Goal: Information Seeking & Learning: Find specific fact

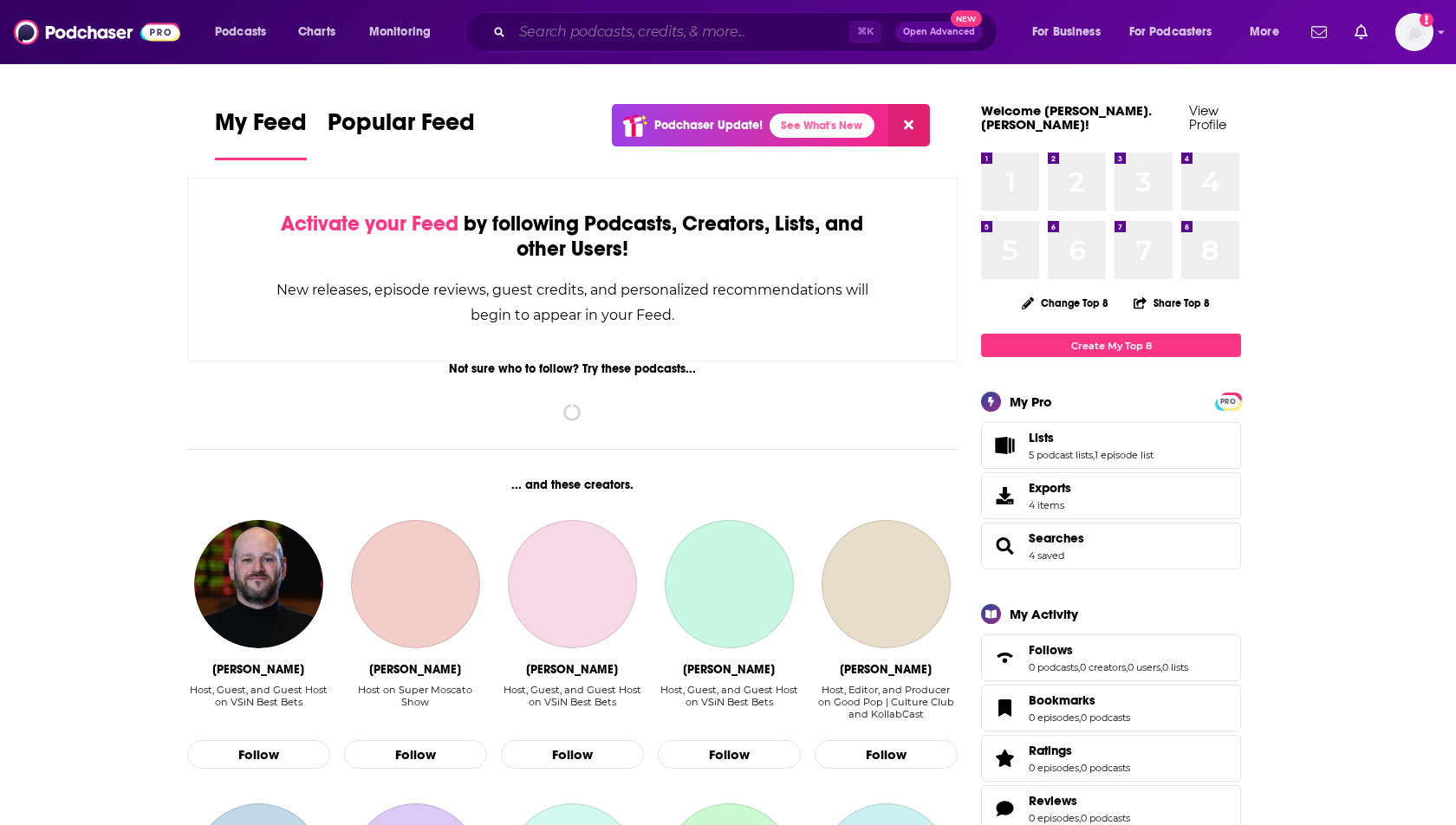
click at [626, 35] on input "Search podcasts, credits, & more..." at bounding box center [680, 32] width 337 height 28
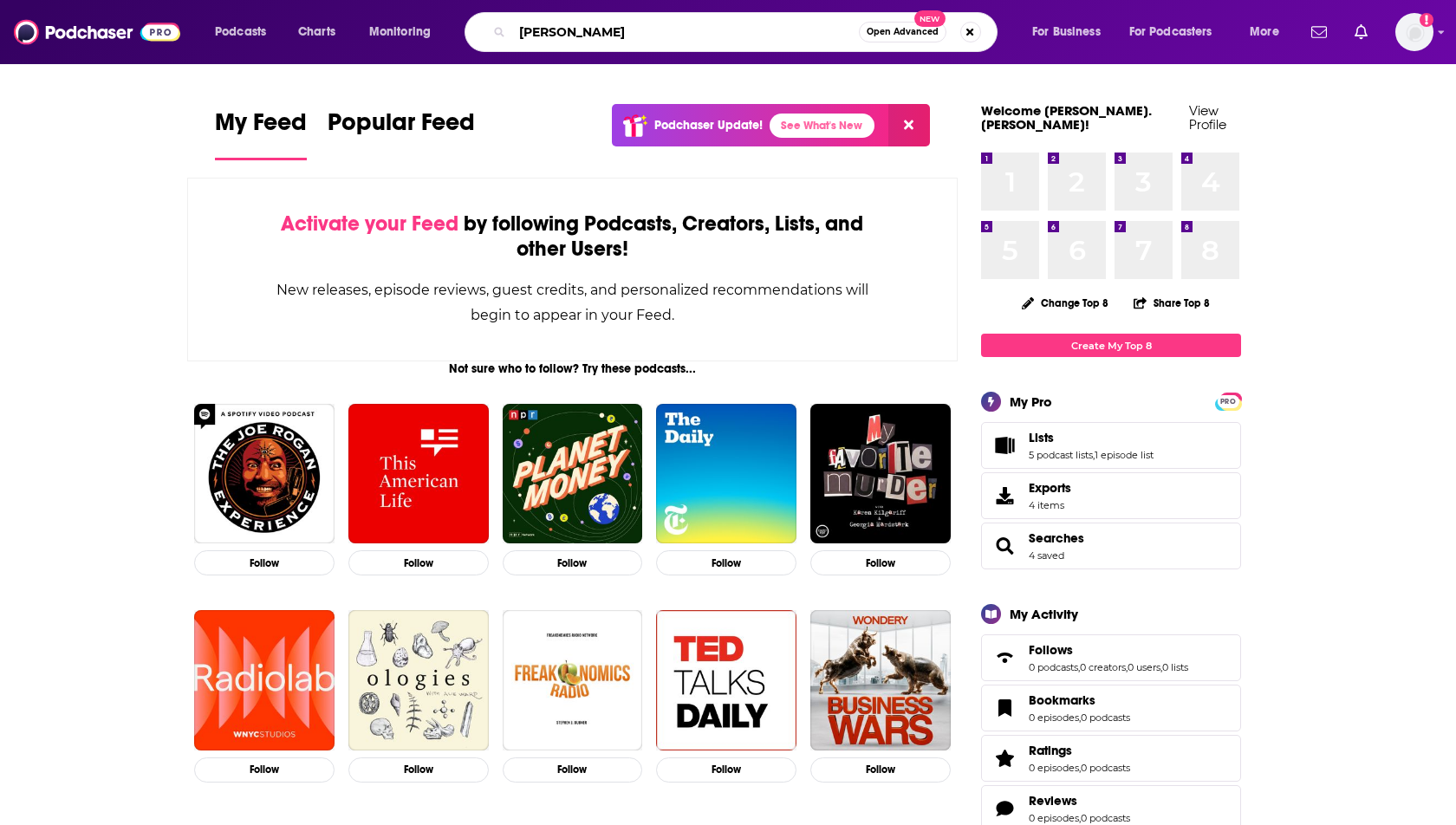
type input "[PERSON_NAME]"
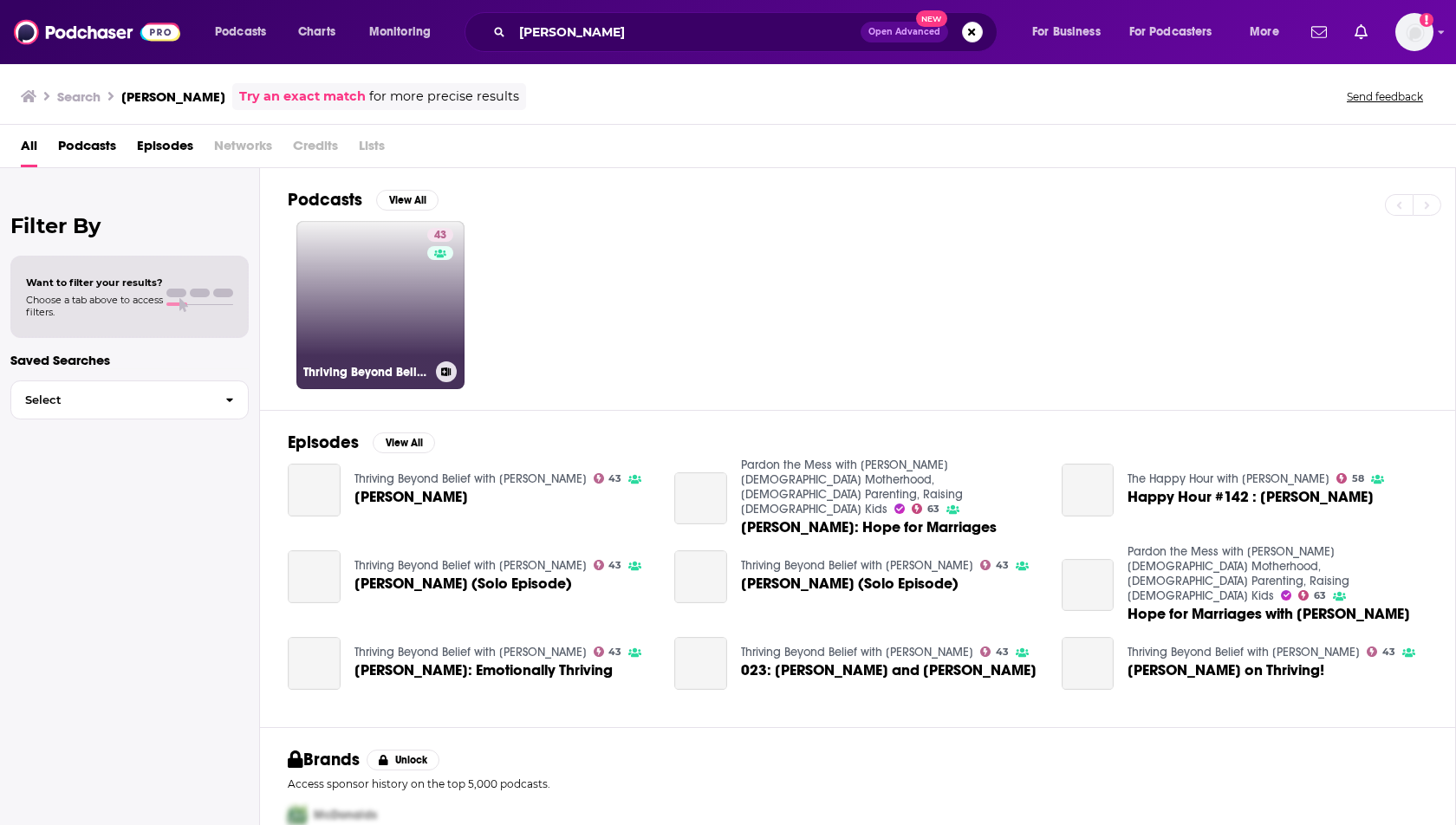
click at [366, 320] on link "43 Thriving Beyond Belief with [PERSON_NAME]" at bounding box center [380, 304] width 168 height 168
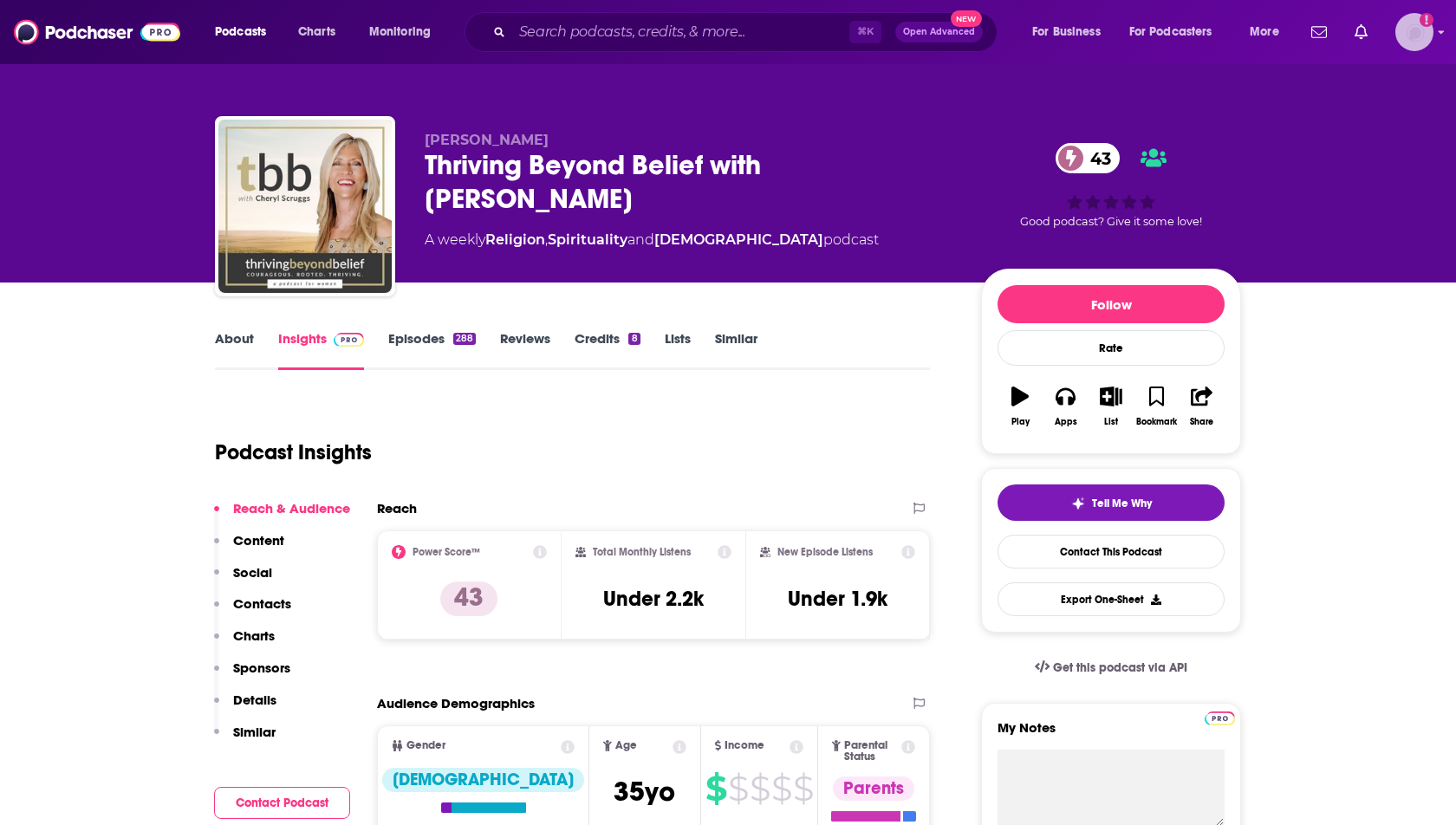
click at [1414, 47] on img "Logged in as heidi.egloff" at bounding box center [1415, 32] width 38 height 38
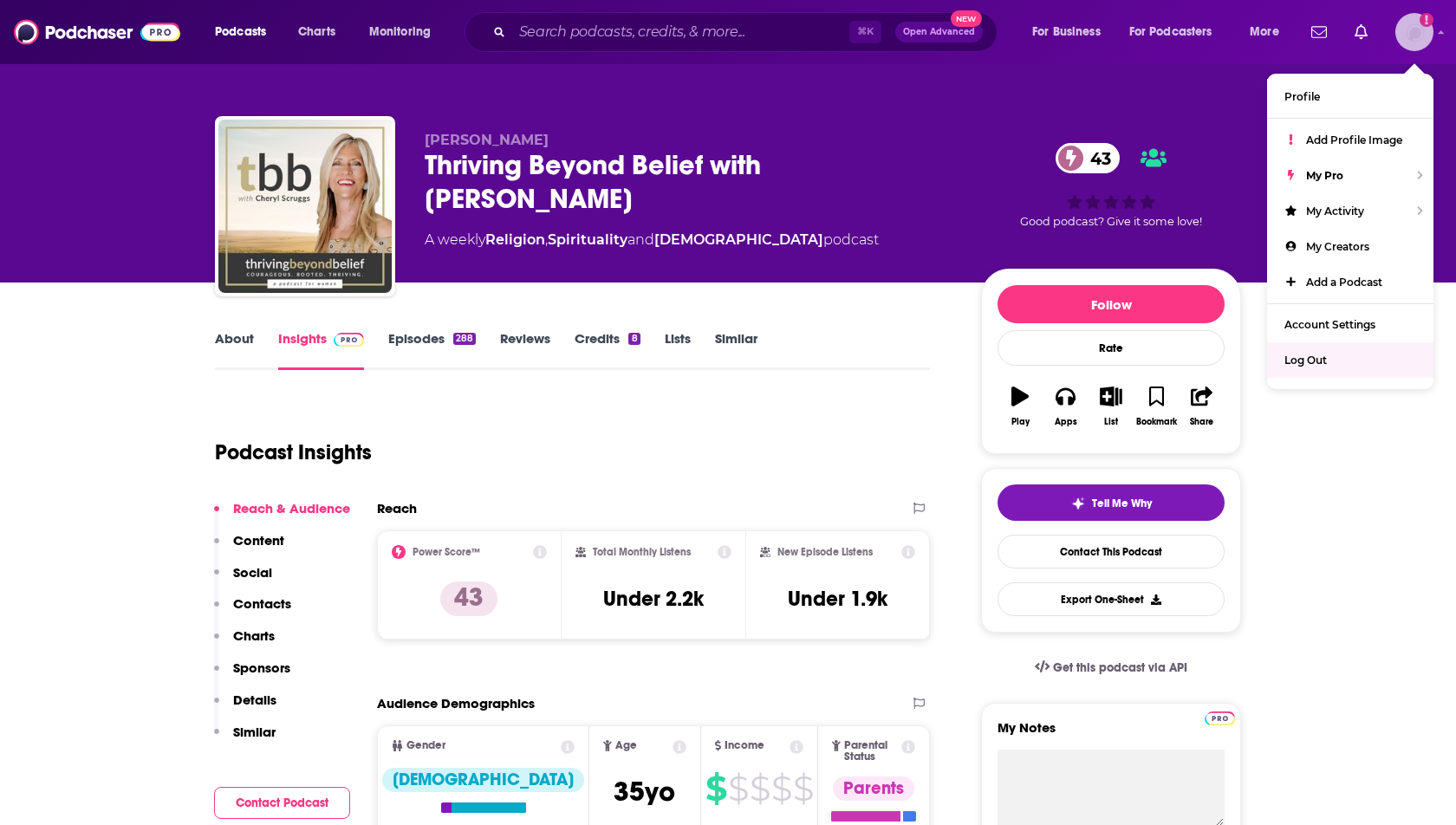
click at [1297, 348] on div "Log Out" at bounding box center [1350, 359] width 167 height 36
